Goal: Task Accomplishment & Management: Manage account settings

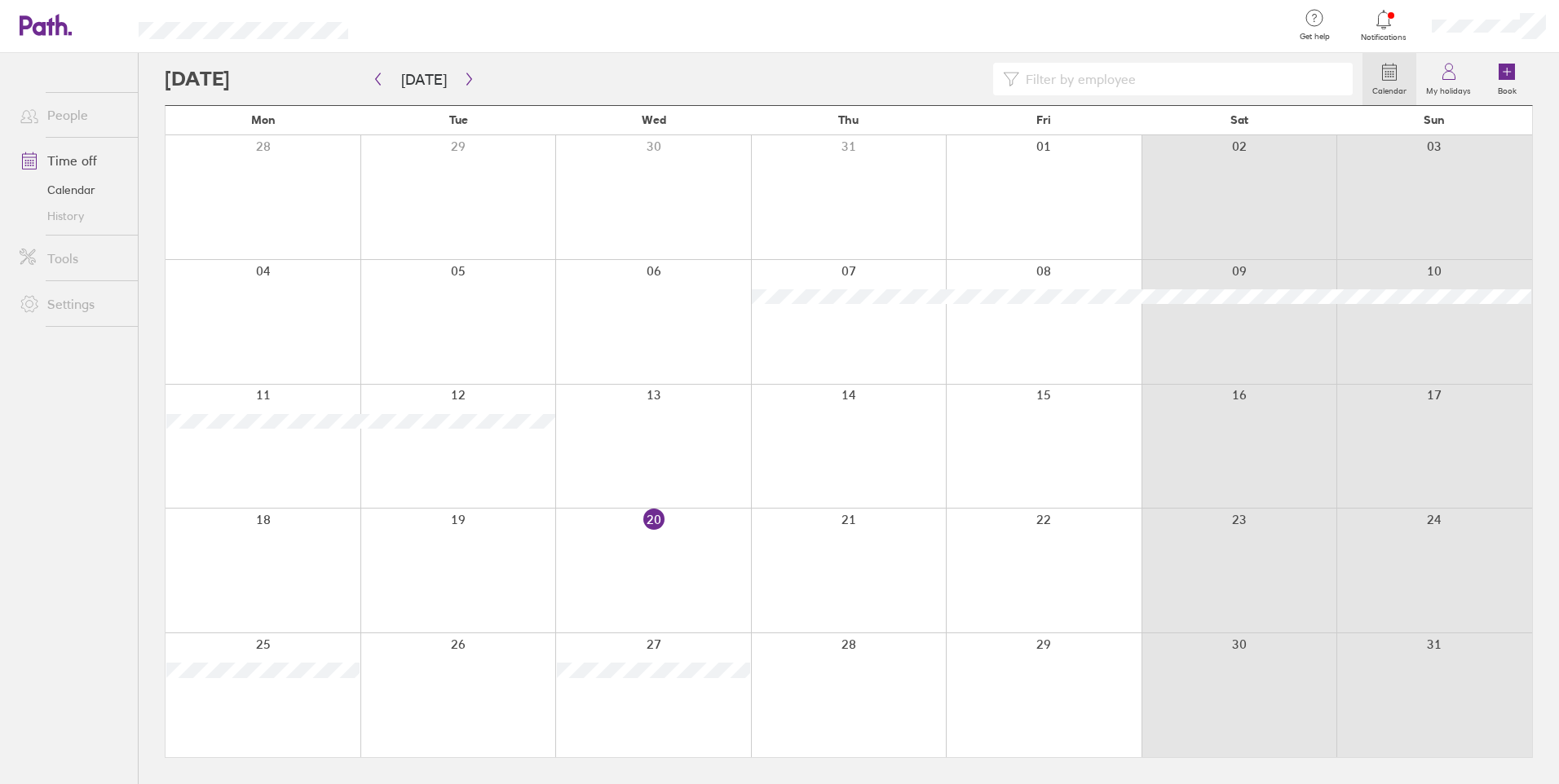
click at [1394, 25] on div at bounding box center [1384, 19] width 53 height 23
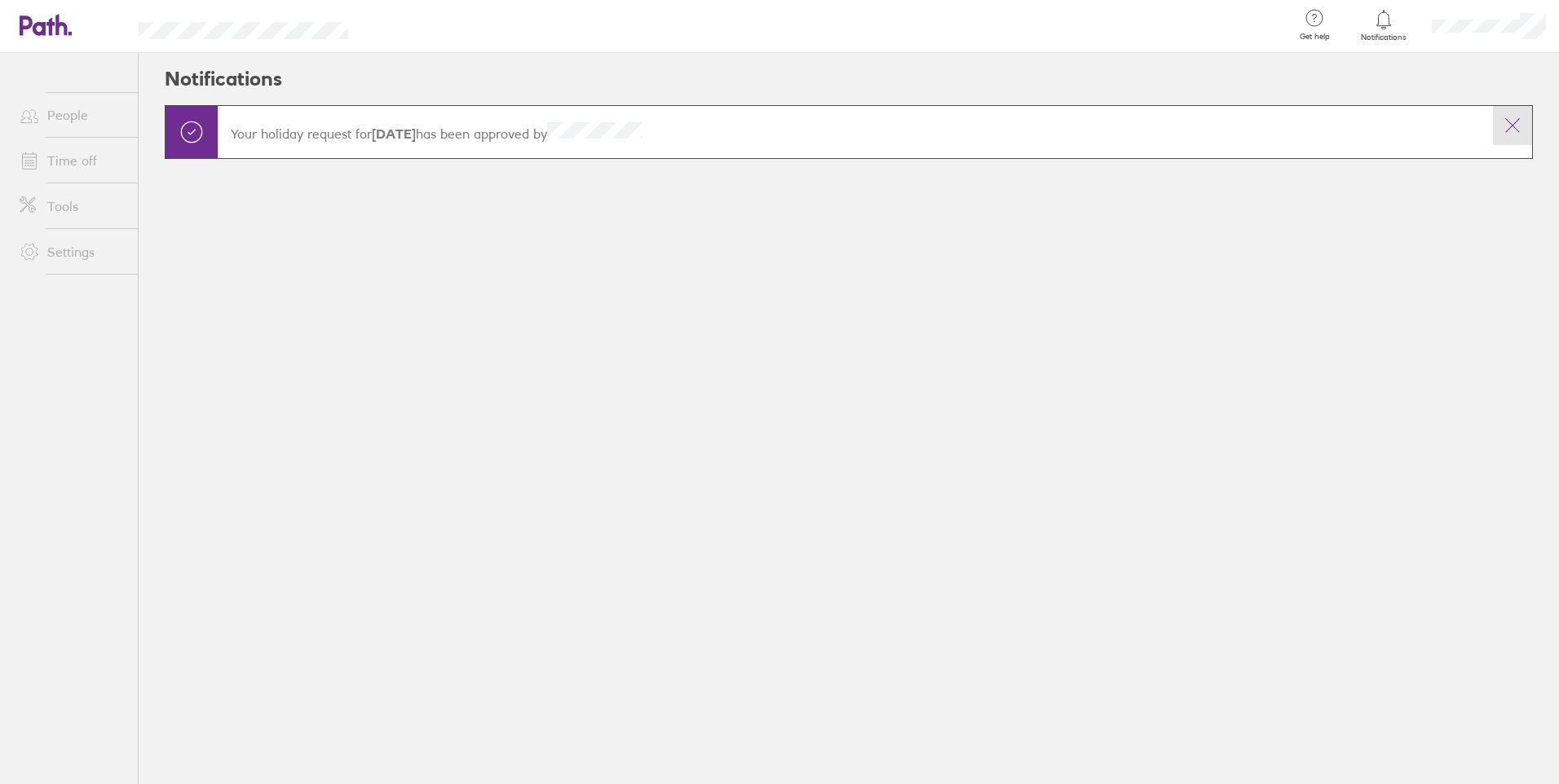
click at [1519, 127] on icon at bounding box center [1512, 126] width 19 height 19
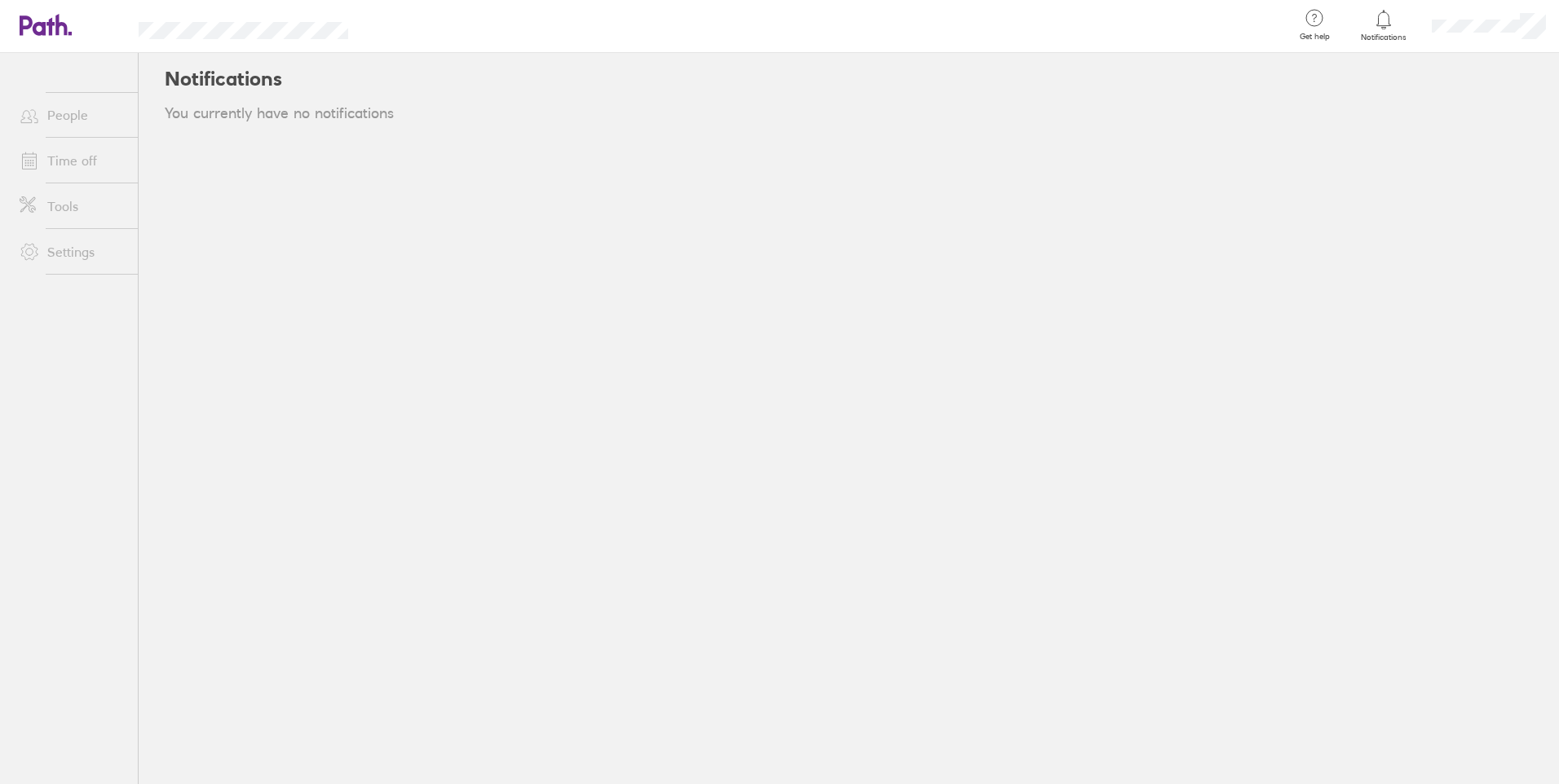
click at [61, 156] on link "Time off" at bounding box center [71, 160] width 131 height 33
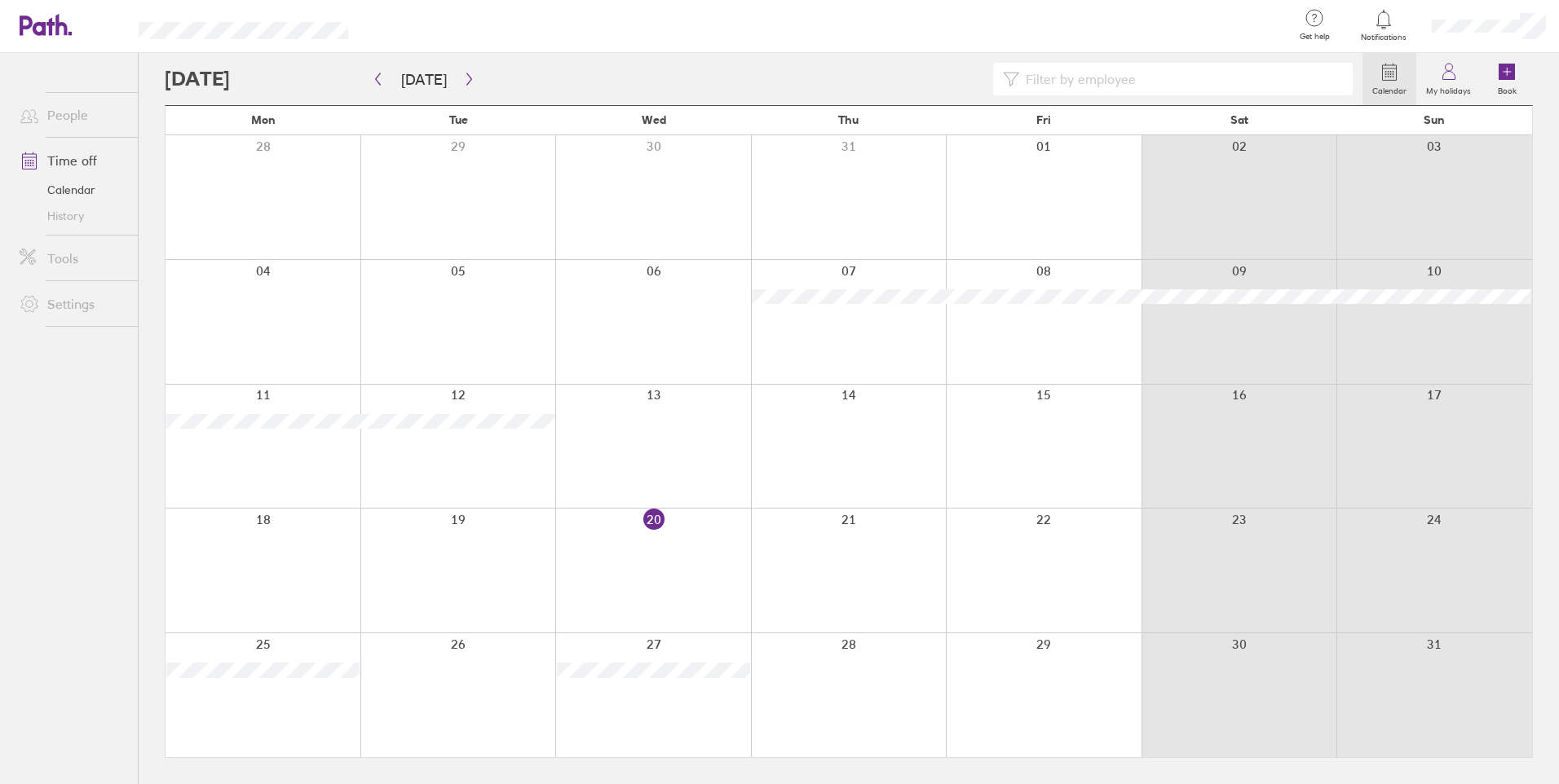
click at [674, 696] on div at bounding box center [653, 695] width 196 height 124
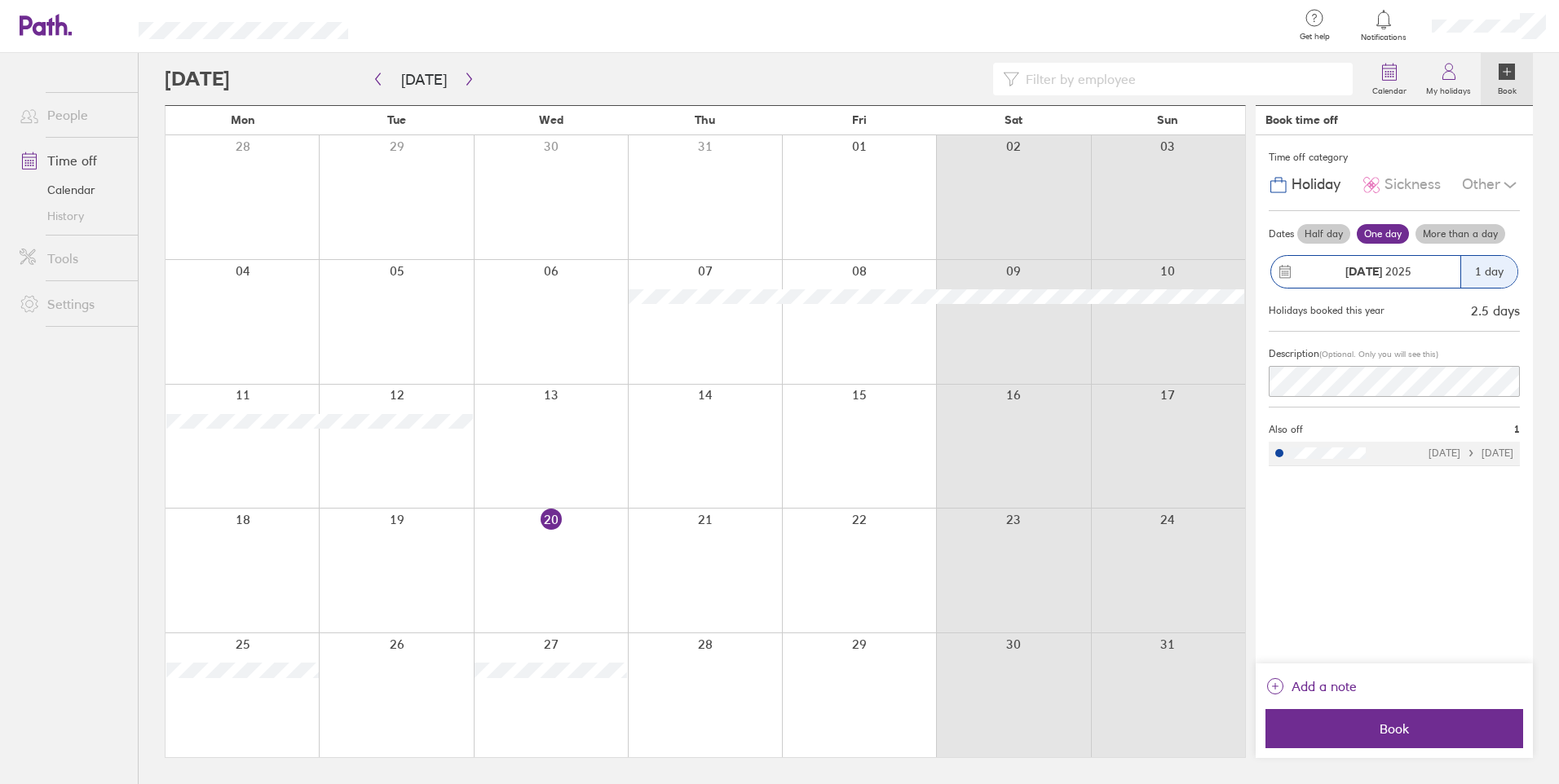
click at [259, 90] on div at bounding box center [763, 78] width 1198 height 33
click at [463, 81] on icon "button" at bounding box center [470, 79] width 12 height 13
click at [439, 225] on div at bounding box center [396, 197] width 154 height 124
click at [463, 78] on icon "button" at bounding box center [470, 79] width 12 height 13
click at [751, 338] on div at bounding box center [704, 322] width 154 height 124
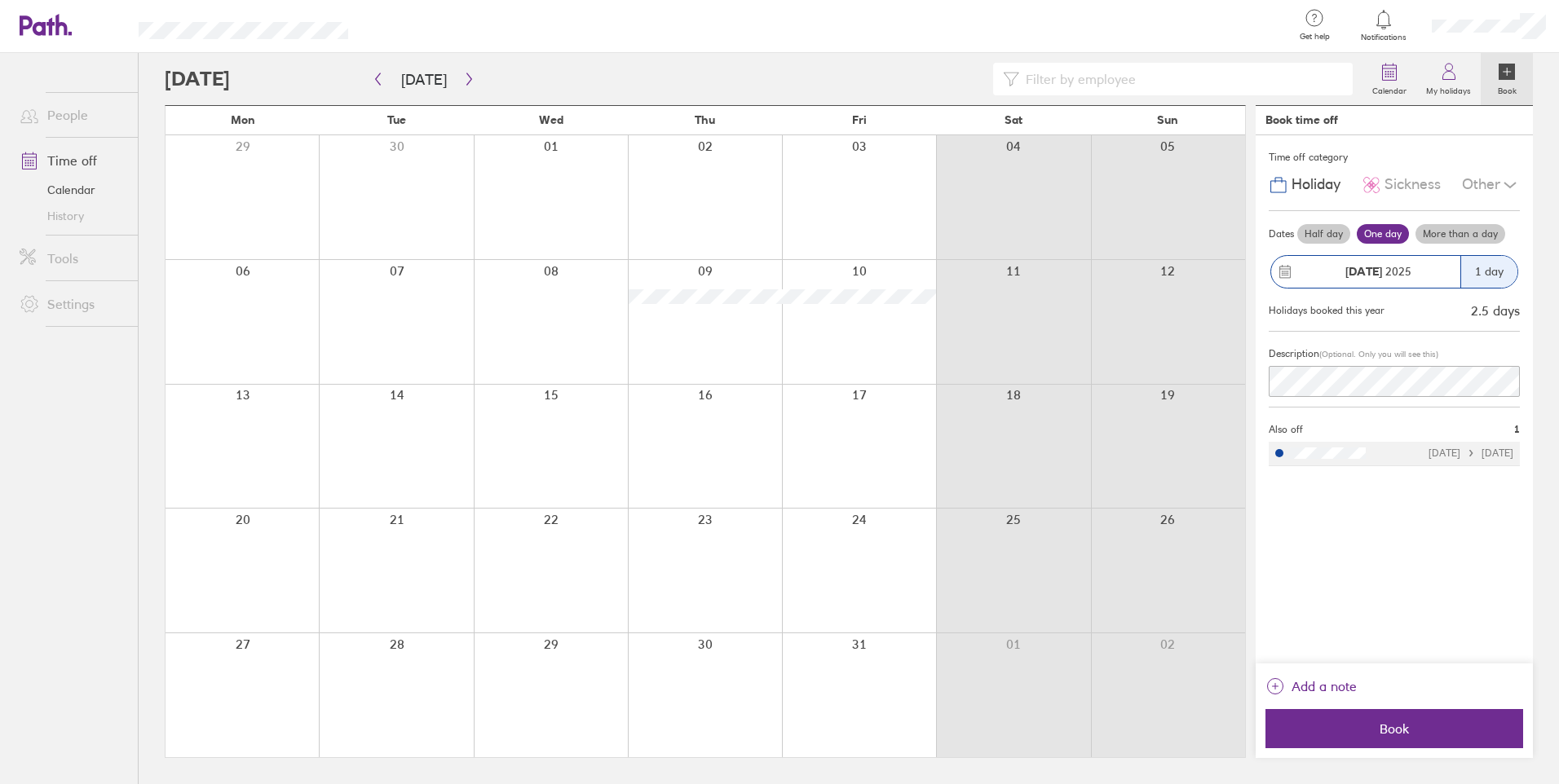
click at [1330, 156] on div "Time off category" at bounding box center [1395, 157] width 251 height 25
click at [1442, 99] on link "My holidays" at bounding box center [1448, 78] width 64 height 52
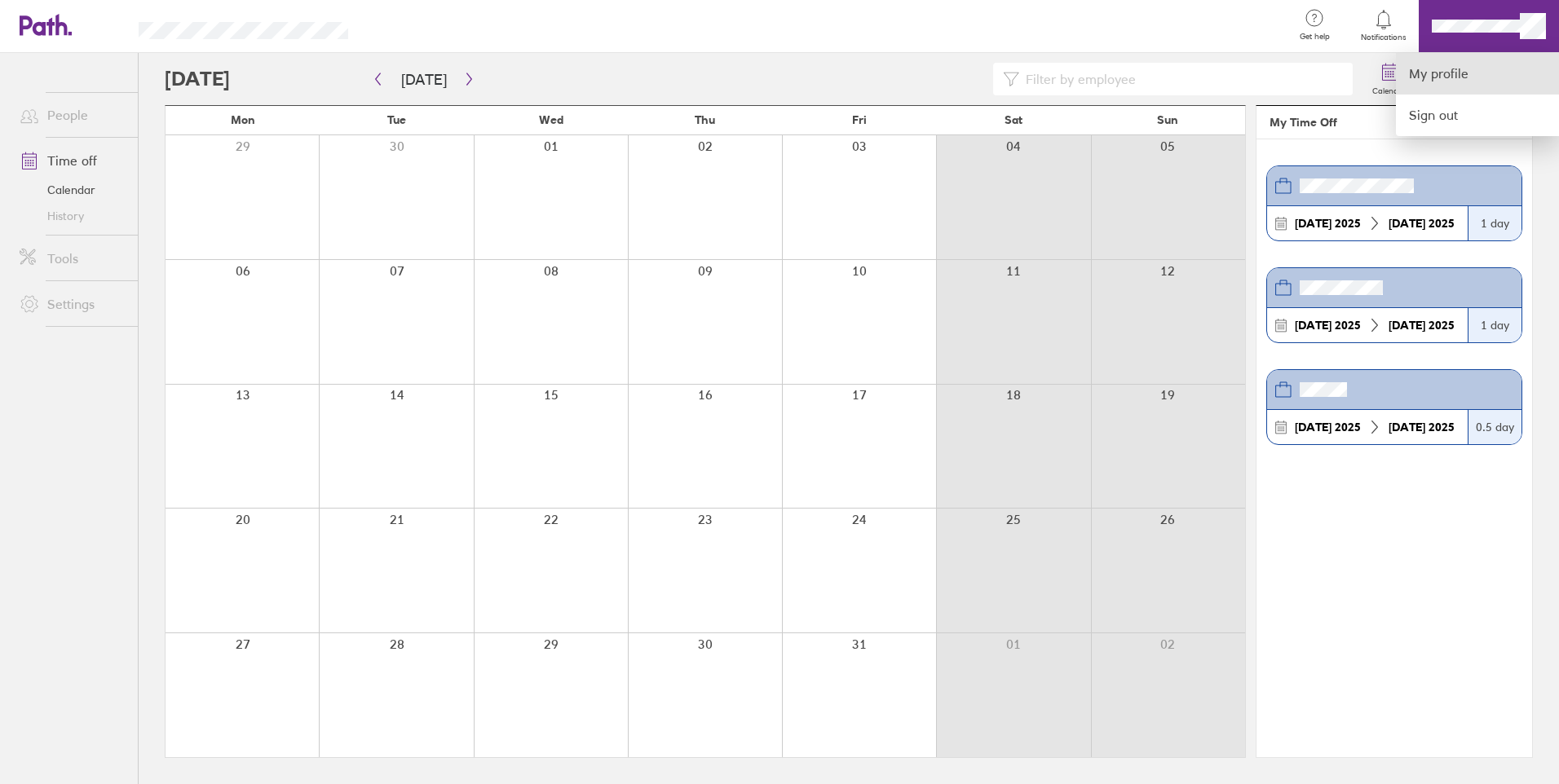
click at [1475, 67] on link "My profile" at bounding box center [1477, 73] width 163 height 41
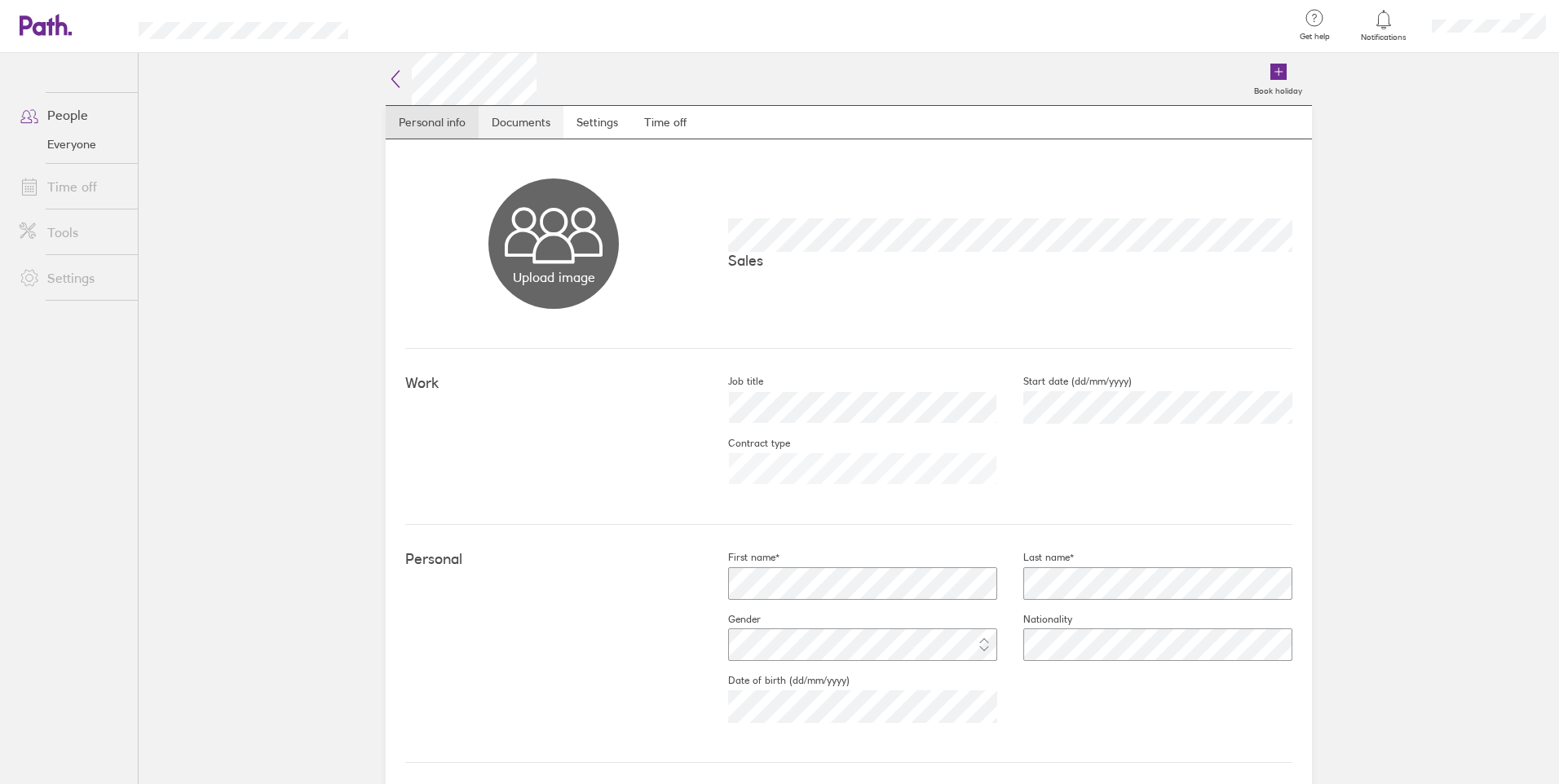
click at [523, 127] on link "Documents" at bounding box center [521, 122] width 84 height 33
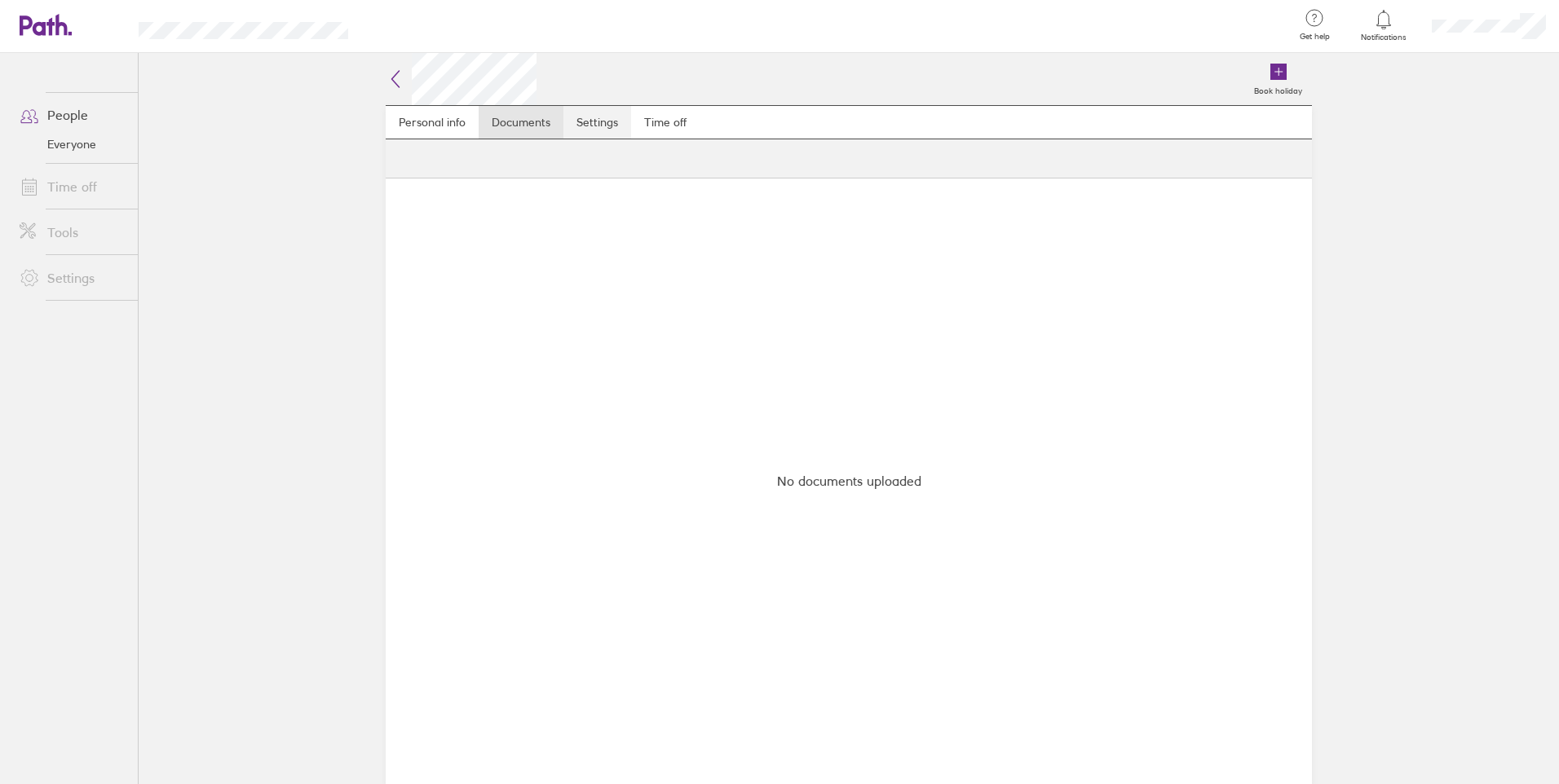
click at [573, 125] on link "Settings" at bounding box center [597, 122] width 68 height 33
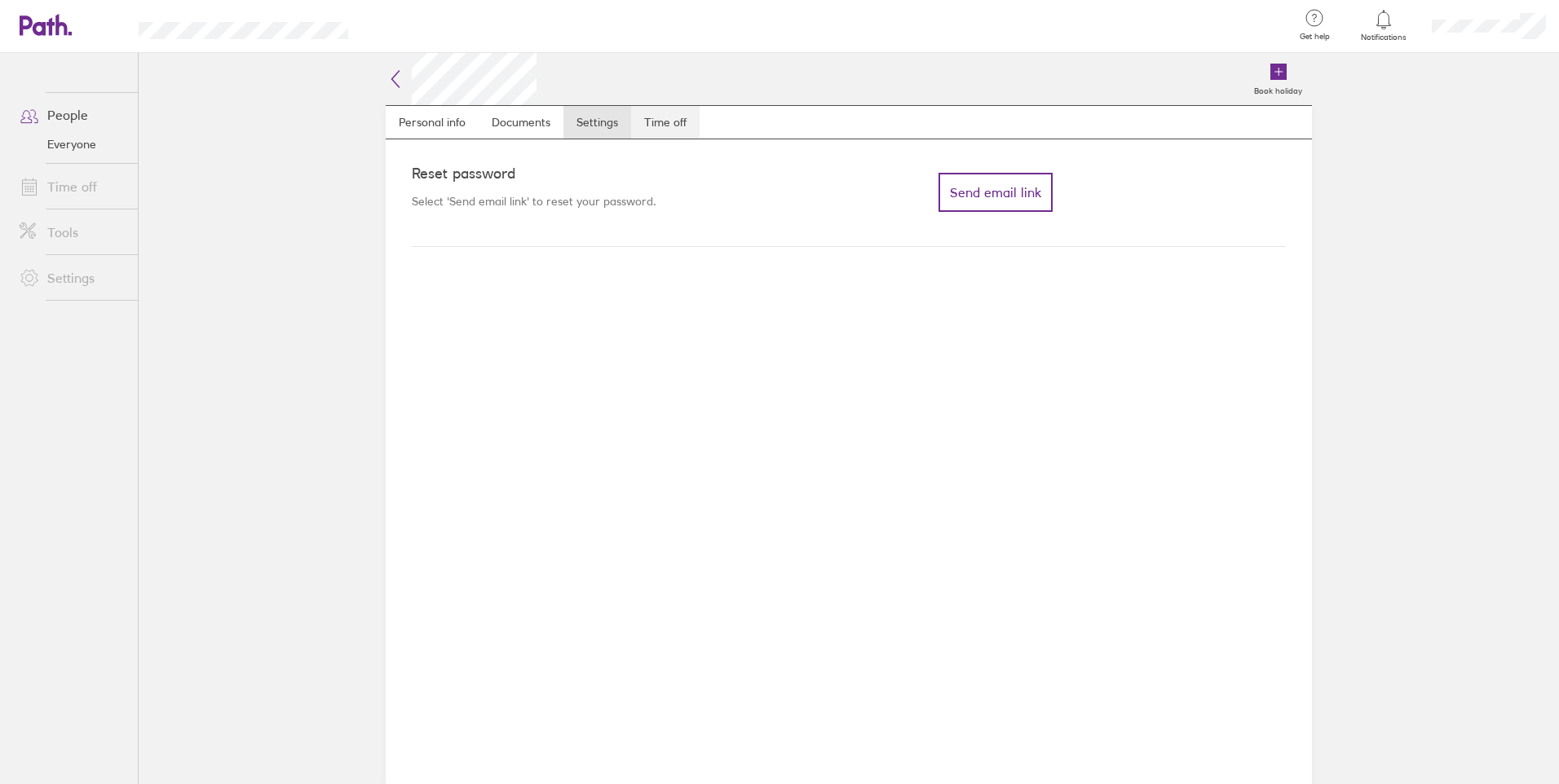
click at [668, 124] on link "Time off" at bounding box center [666, 122] width 69 height 33
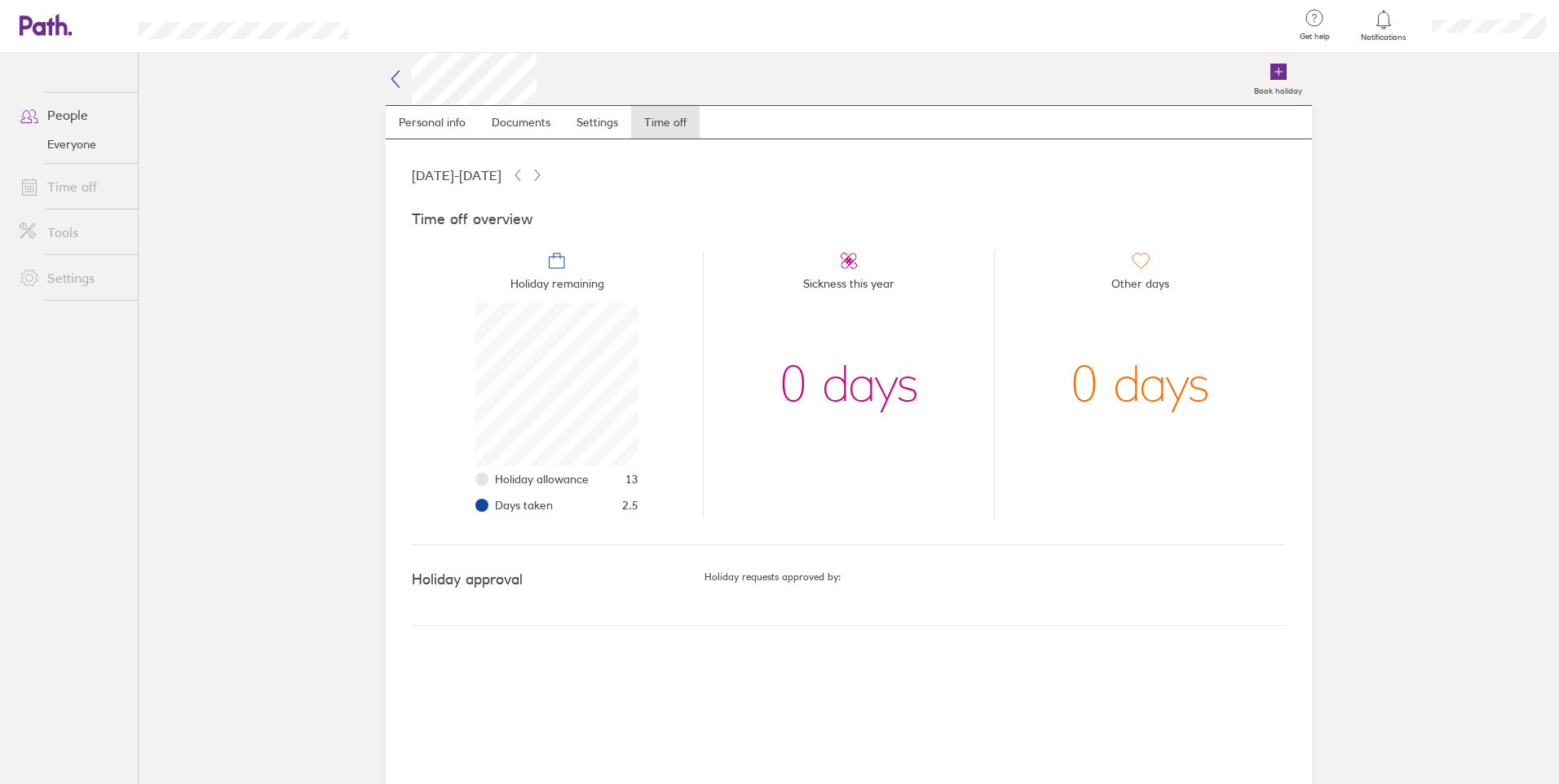
scroll to position [163, 163]
click at [544, 173] on icon at bounding box center [537, 175] width 13 height 13
click at [524, 176] on icon at bounding box center [517, 175] width 13 height 13
click at [88, 113] on link "People" at bounding box center [71, 114] width 131 height 33
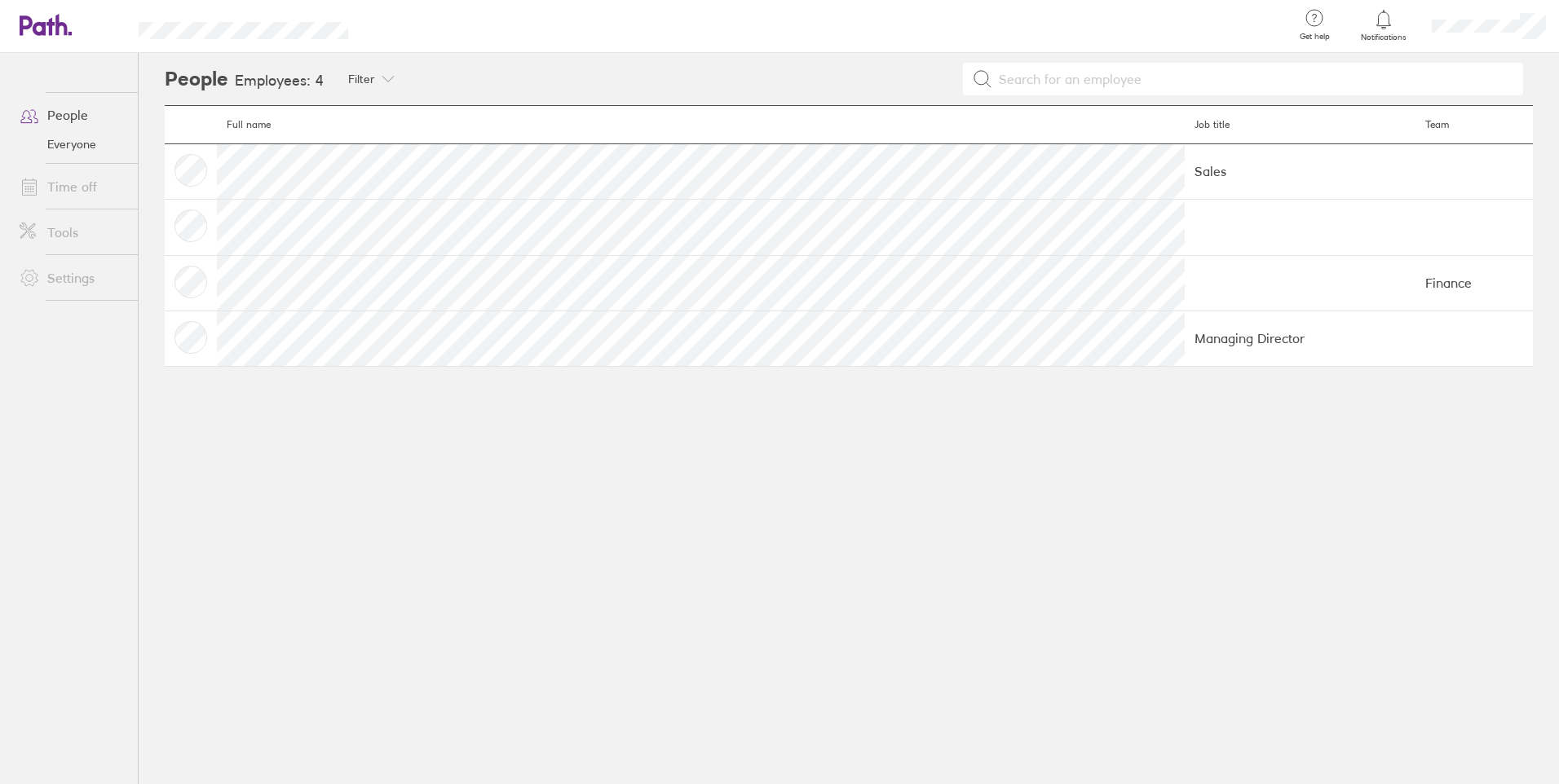
click at [76, 146] on link "Everyone" at bounding box center [71, 144] width 131 height 26
click at [85, 115] on link "People" at bounding box center [71, 114] width 131 height 33
click at [75, 186] on link "Time off" at bounding box center [71, 186] width 131 height 33
